Goal: Task Accomplishment & Management: Use online tool/utility

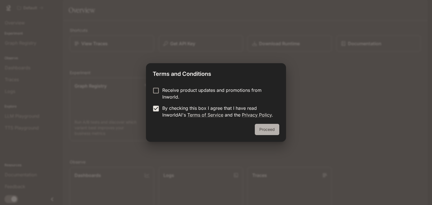
click at [263, 129] on button "Proceed" at bounding box center [267, 129] width 24 height 11
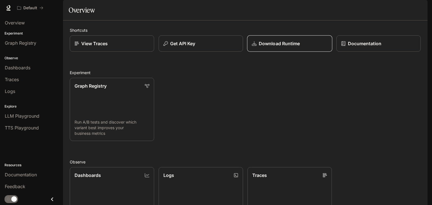
click at [278, 47] on p "Download Runtime" at bounding box center [278, 43] width 41 height 7
click at [10, 117] on span "LLM Playground" at bounding box center [22, 116] width 35 height 7
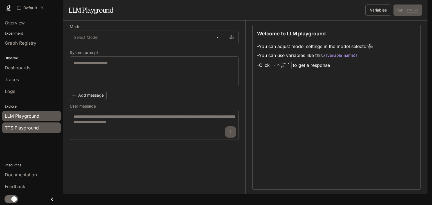
click at [28, 128] on span "TTS Playground" at bounding box center [22, 127] width 34 height 7
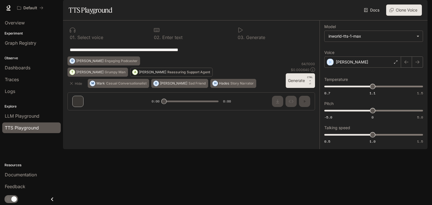
click at [167, 74] on p "Reassuring Support Agent" at bounding box center [188, 72] width 43 height 3
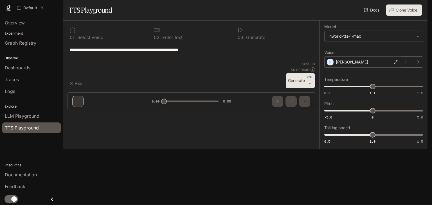
type textarea "**********"
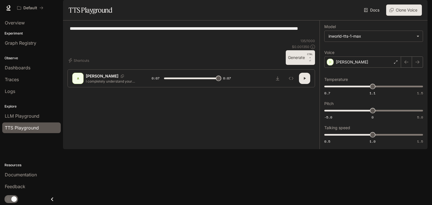
type input "*"
click at [290, 81] on icon "Inspect" at bounding box center [291, 78] width 4 height 4
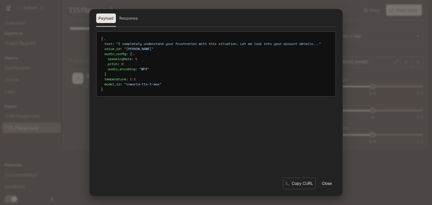
click at [332, 182] on button "Close" at bounding box center [326, 183] width 18 height 11
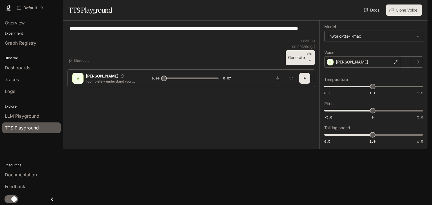
click at [43, 129] on div "TTS Playground" at bounding box center [31, 127] width 53 height 7
click at [29, 115] on span "LLM Playground" at bounding box center [22, 116] width 35 height 7
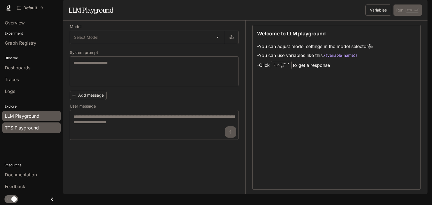
click at [26, 127] on span "TTS Playground" at bounding box center [22, 127] width 34 height 7
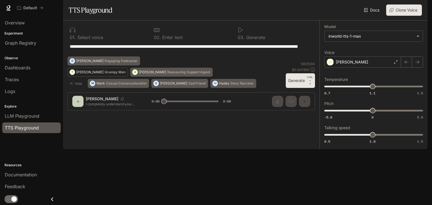
click at [89, 77] on button "T [PERSON_NAME] Man" at bounding box center [97, 72] width 60 height 9
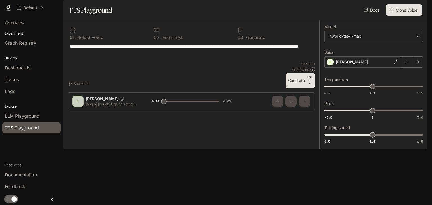
type textarea "**********"
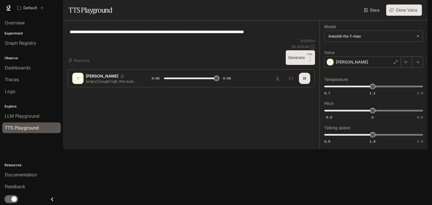
type input "*"
click at [76, 65] on button "Shortcuts" at bounding box center [79, 60] width 24 height 9
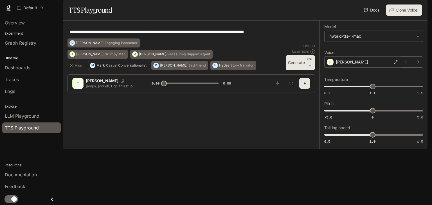
click at [128, 70] on button "M [PERSON_NAME] Conversationalist" at bounding box center [118, 65] width 61 height 9
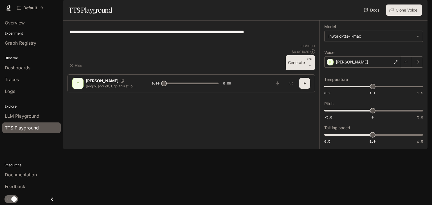
type textarea "**********"
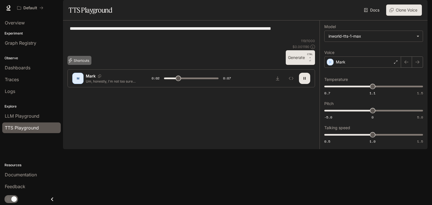
click at [83, 65] on button "Shortcuts" at bounding box center [79, 60] width 24 height 9
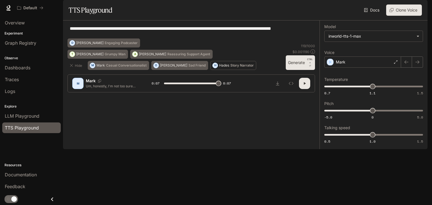
type input "*"
click at [230, 67] on p "Story Narrator" at bounding box center [241, 65] width 23 height 3
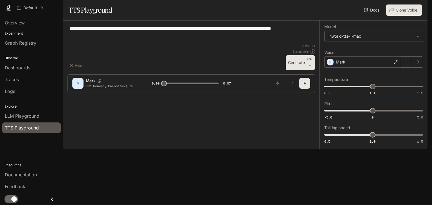
type textarea "**********"
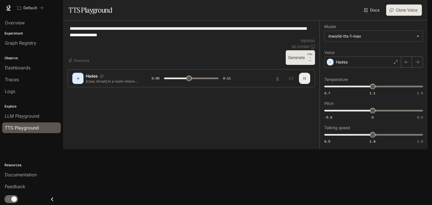
click at [303, 81] on icon "button" at bounding box center [304, 78] width 4 height 4
type input "***"
click at [20, 64] on span "Dashboards" at bounding box center [18, 67] width 26 height 7
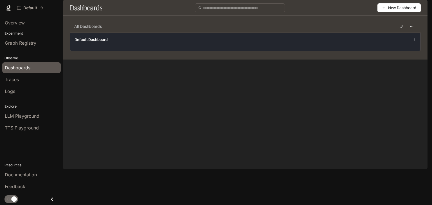
click at [178, 42] on div "Default Dashboard" at bounding box center [172, 40] width 197 height 6
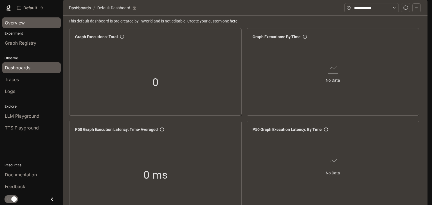
click at [19, 23] on span "Overview" at bounding box center [15, 22] width 20 height 7
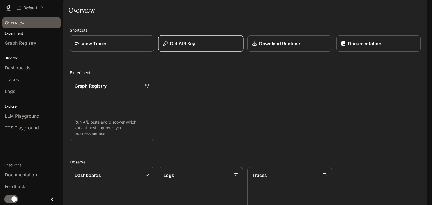
click at [203, 52] on button "Get API Key" at bounding box center [200, 43] width 85 height 17
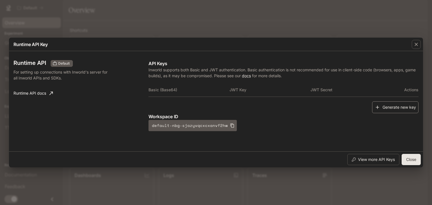
click at [397, 108] on button "Generate new key" at bounding box center [395, 107] width 46 height 12
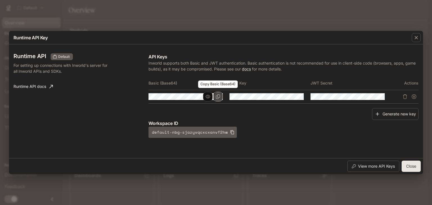
click at [217, 97] on icon "Copy Basic (Base64)" at bounding box center [218, 96] width 4 height 4
click at [411, 166] on button "Close" at bounding box center [410, 166] width 19 height 11
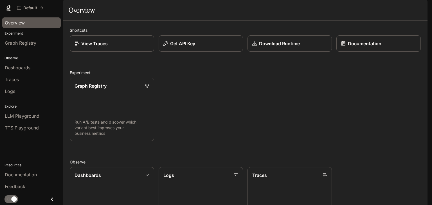
scroll to position [131, 0]
